Goal: Navigation & Orientation: Find specific page/section

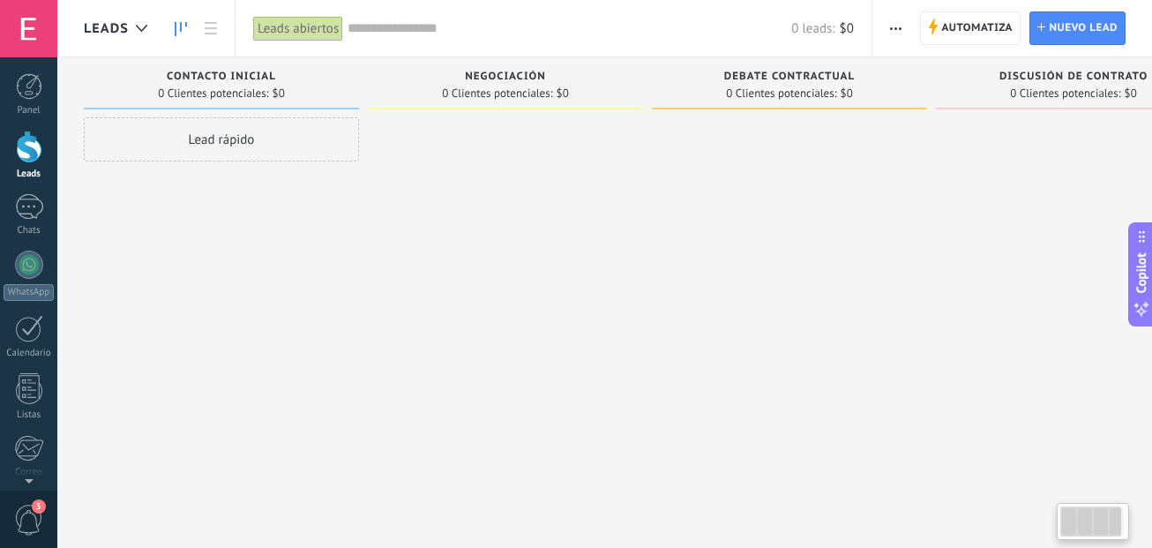
click at [22, 153] on div at bounding box center [29, 147] width 26 height 33
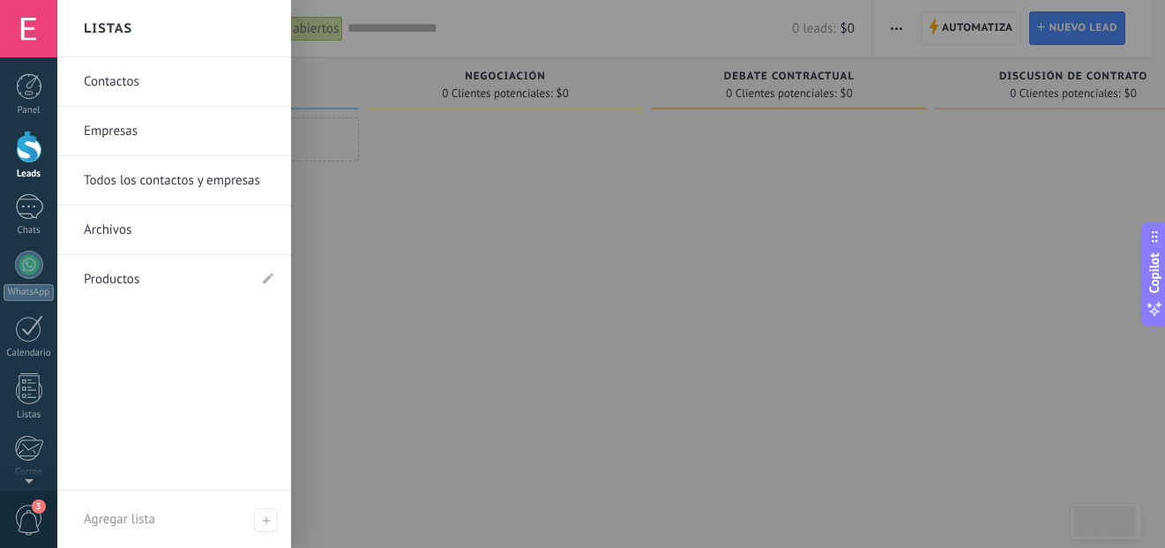
click at [578, 241] on div at bounding box center [639, 274] width 1165 height 548
click at [35, 139] on div at bounding box center [29, 147] width 26 height 33
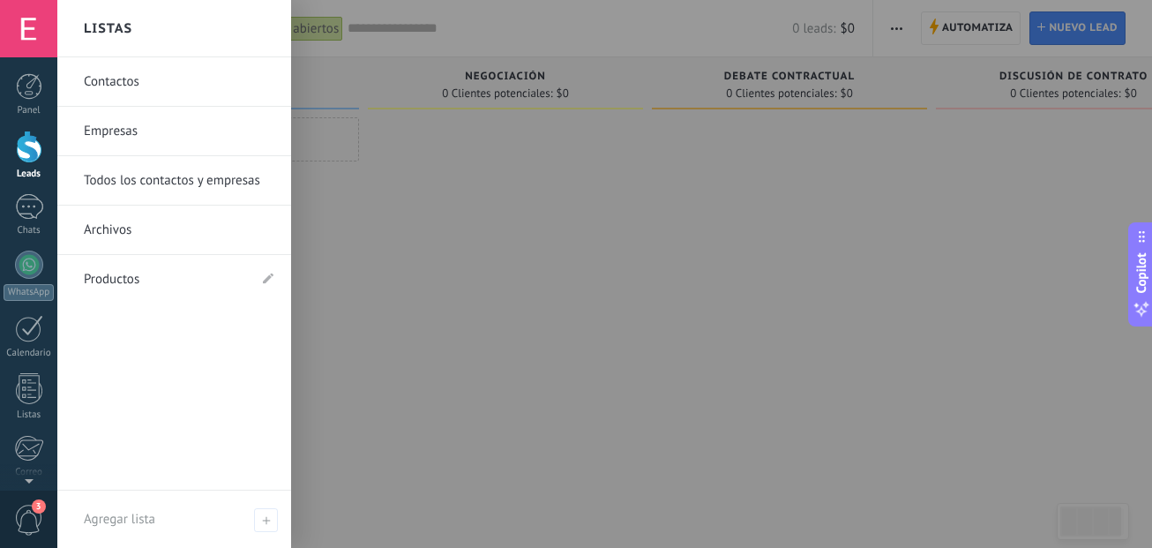
click at [570, 197] on div at bounding box center [633, 274] width 1152 height 548
drag, startPoint x: 872, startPoint y: 243, endPoint x: 933, endPoint y: 150, distance: 111.3
click at [847, 236] on div at bounding box center [633, 274] width 1152 height 548
click at [28, 96] on div at bounding box center [29, 86] width 26 height 26
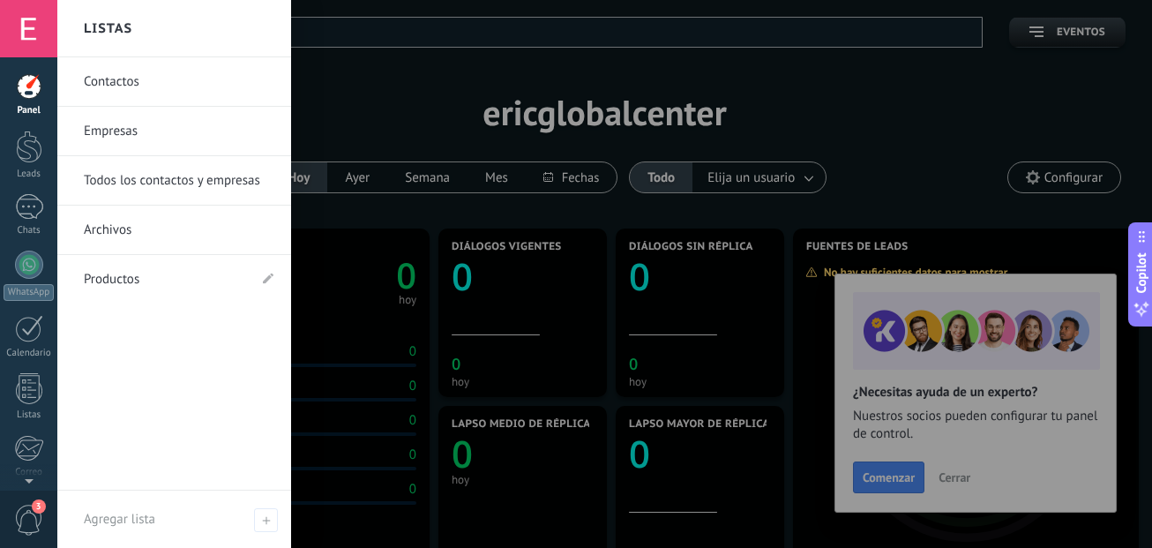
click at [847, 133] on div at bounding box center [633, 274] width 1152 height 548
click at [156, 75] on link "Contactos" at bounding box center [179, 81] width 190 height 49
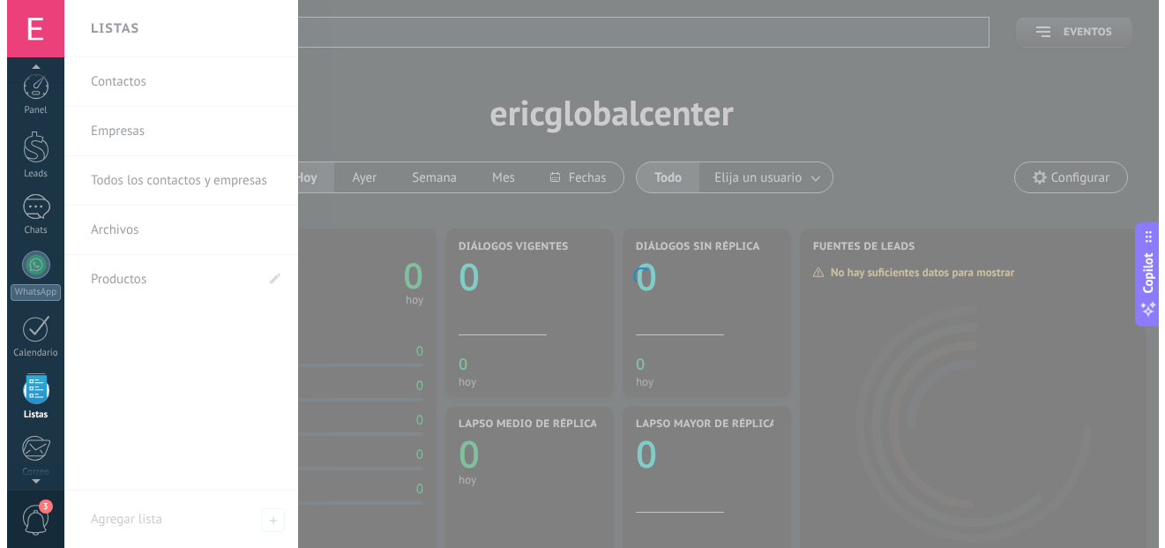
scroll to position [109, 0]
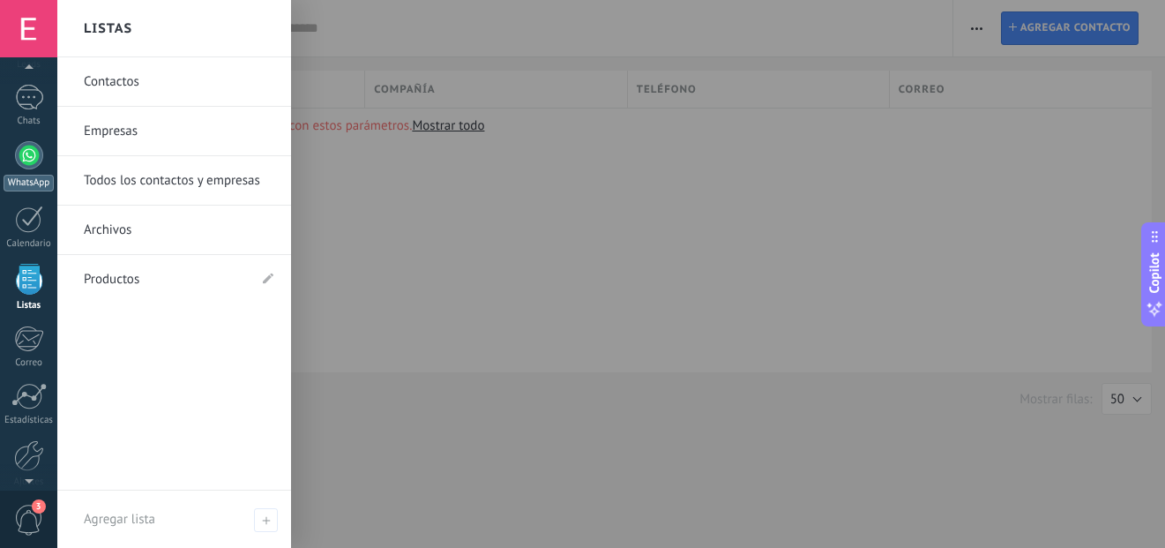
click at [21, 162] on div at bounding box center [29, 155] width 28 height 28
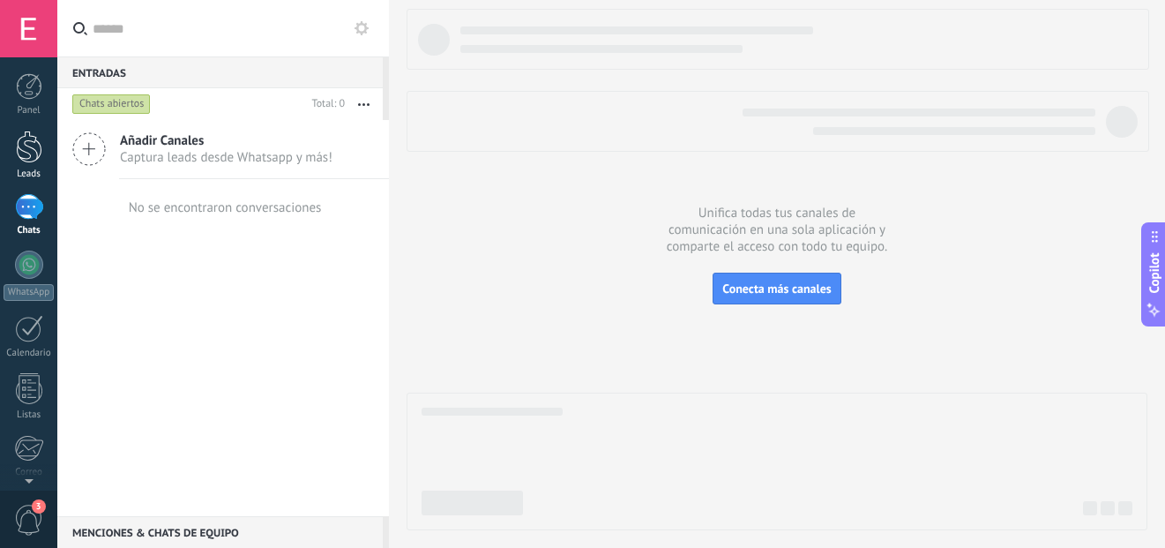
click at [33, 146] on div at bounding box center [29, 147] width 26 height 33
